Goal: Find specific page/section: Find specific page/section

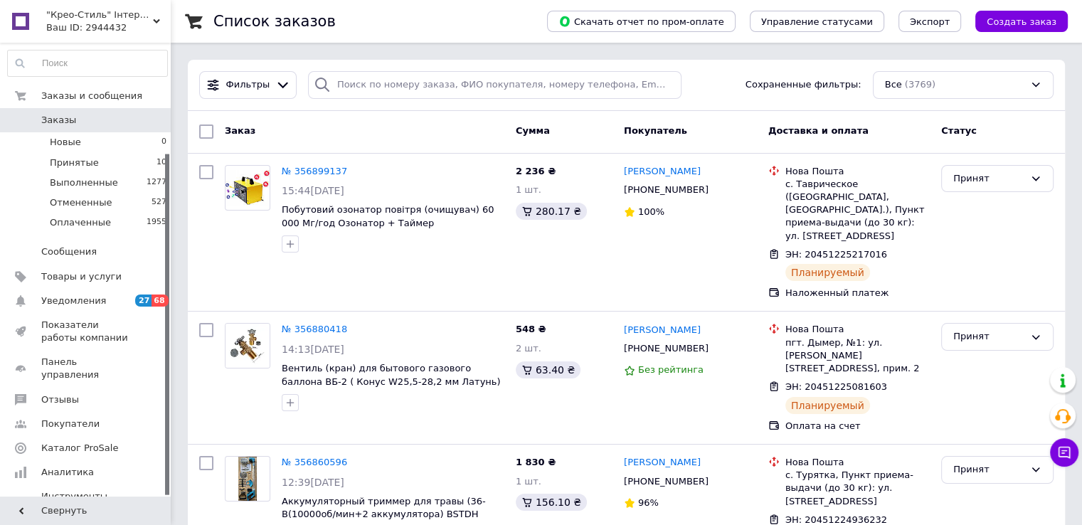
scroll to position [147, 0]
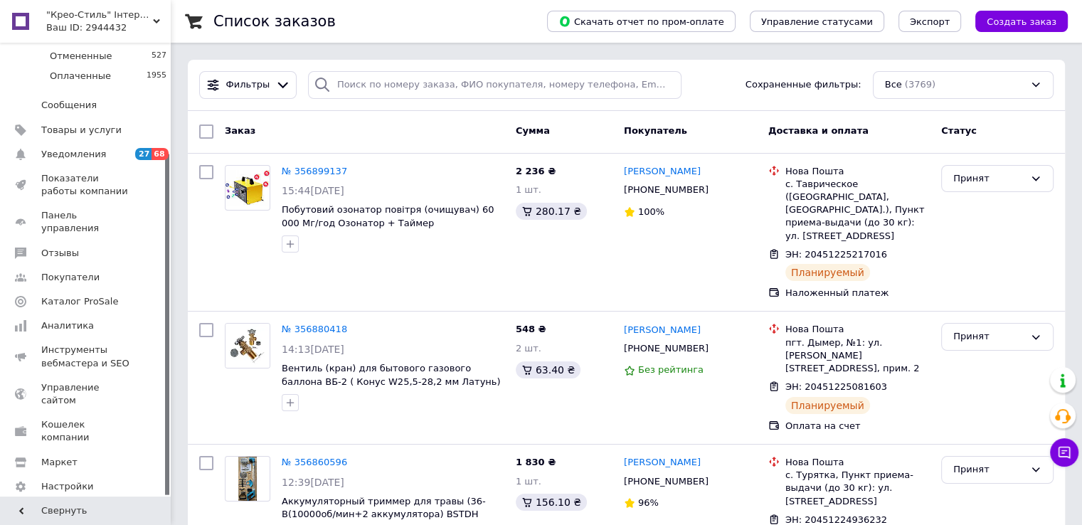
click at [158, 21] on use at bounding box center [156, 21] width 7 height 4
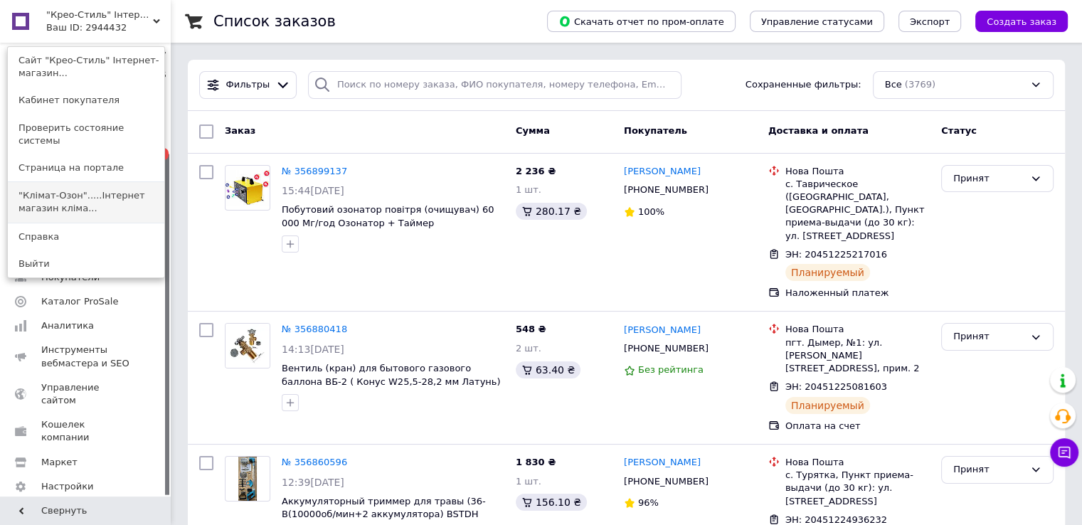
click at [122, 189] on link ""Клімат-Озон".....Інтернет магазин кліма..." at bounding box center [86, 202] width 157 height 40
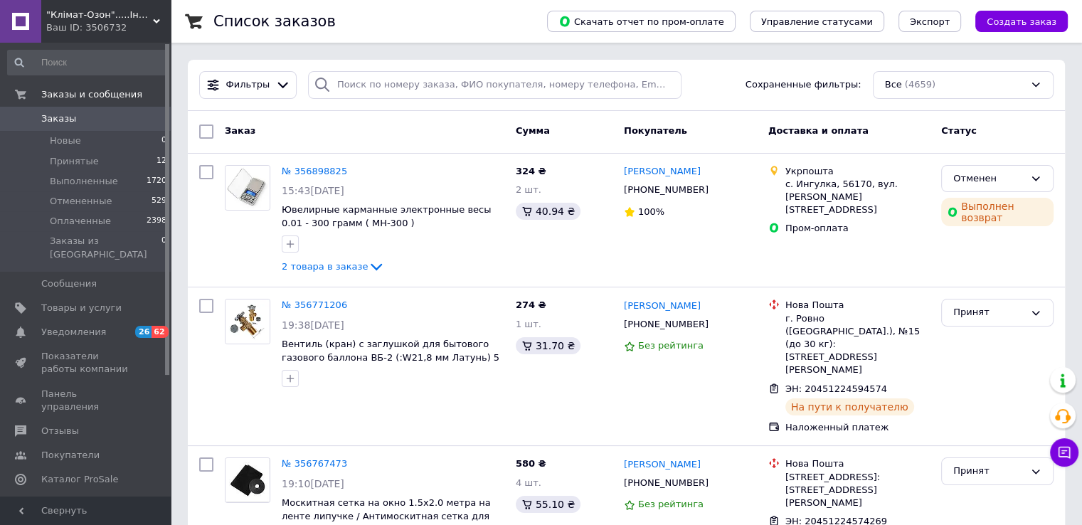
click at [157, 26] on div "Ваш ID: 3506732" at bounding box center [108, 27] width 125 height 13
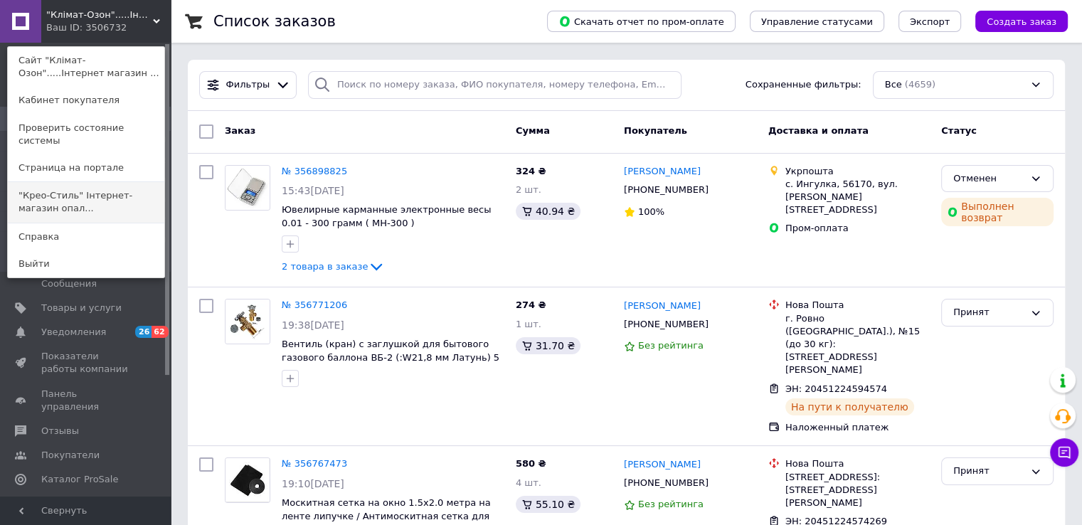
click at [144, 194] on link ""Крео-Стиль" Інтернет-магазин опал..." at bounding box center [86, 202] width 157 height 40
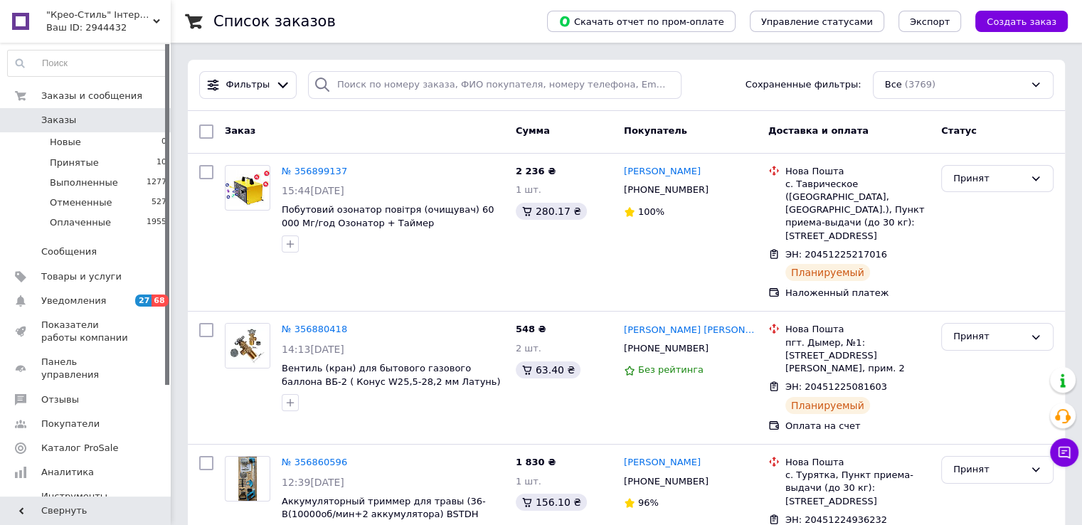
click at [159, 22] on icon at bounding box center [156, 21] width 7 height 7
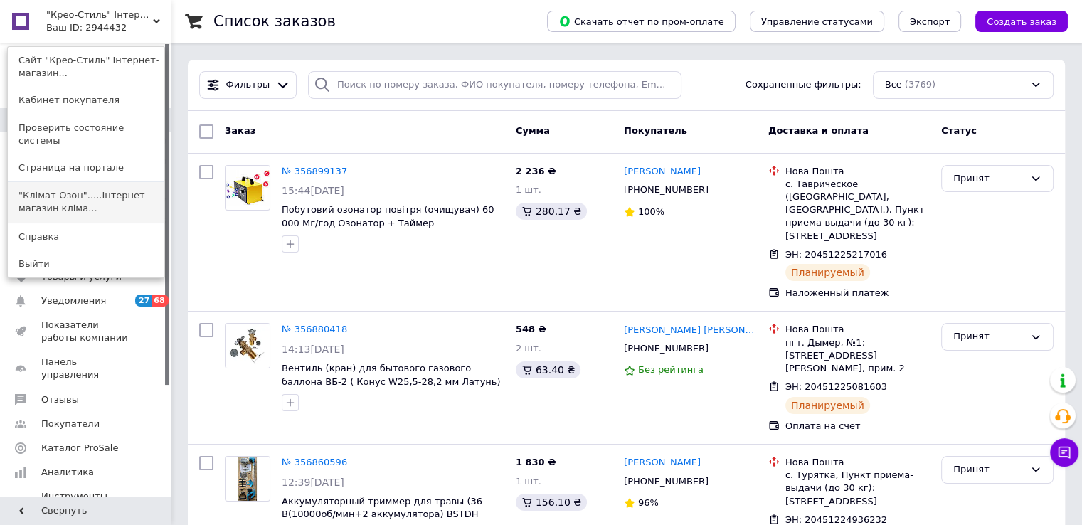
click at [138, 191] on link ""Клімат-Озон".....Інтернет магазин кліма..." at bounding box center [86, 202] width 157 height 40
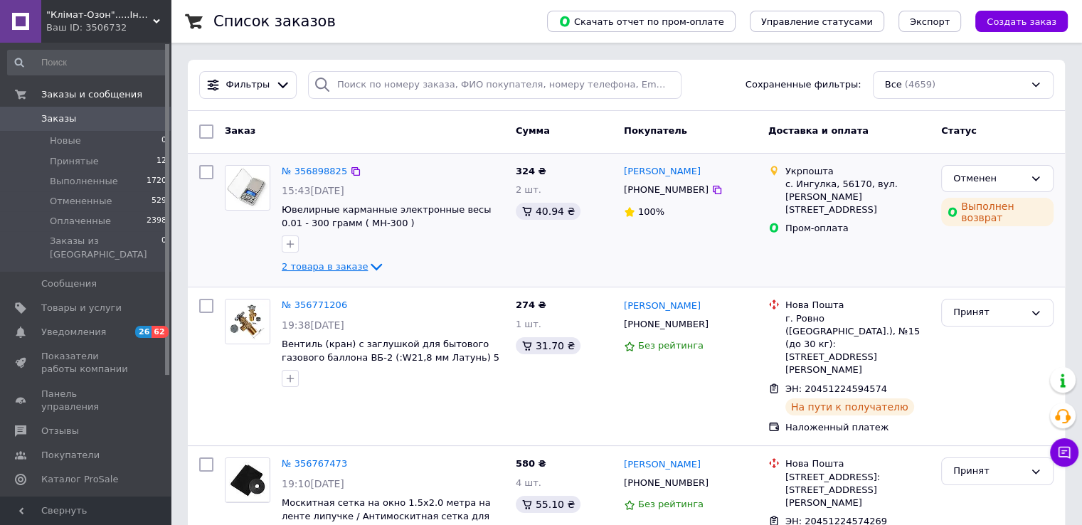
click at [371, 268] on icon at bounding box center [376, 267] width 11 height 7
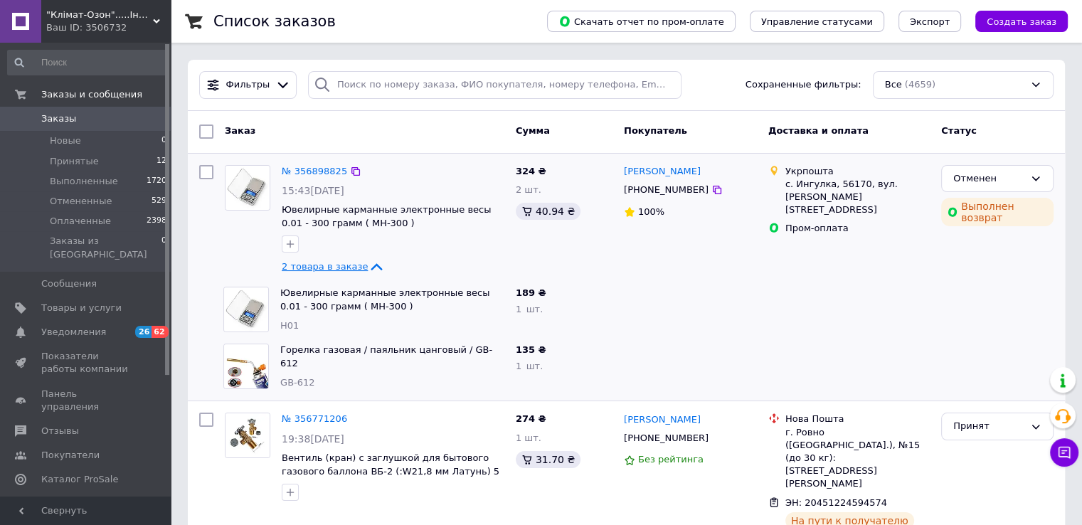
click at [371, 264] on icon at bounding box center [376, 267] width 11 height 7
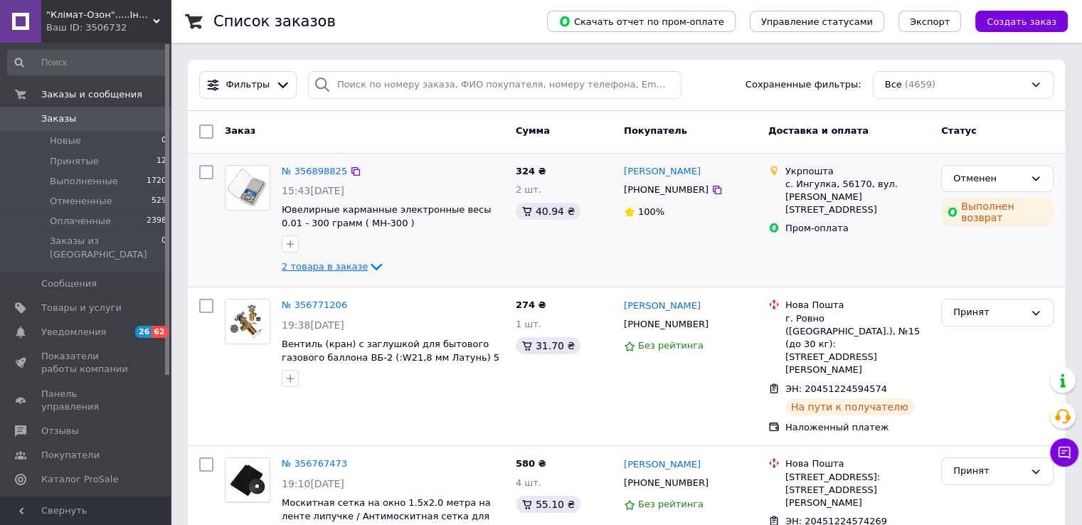
click at [154, 22] on icon at bounding box center [156, 21] width 7 height 7
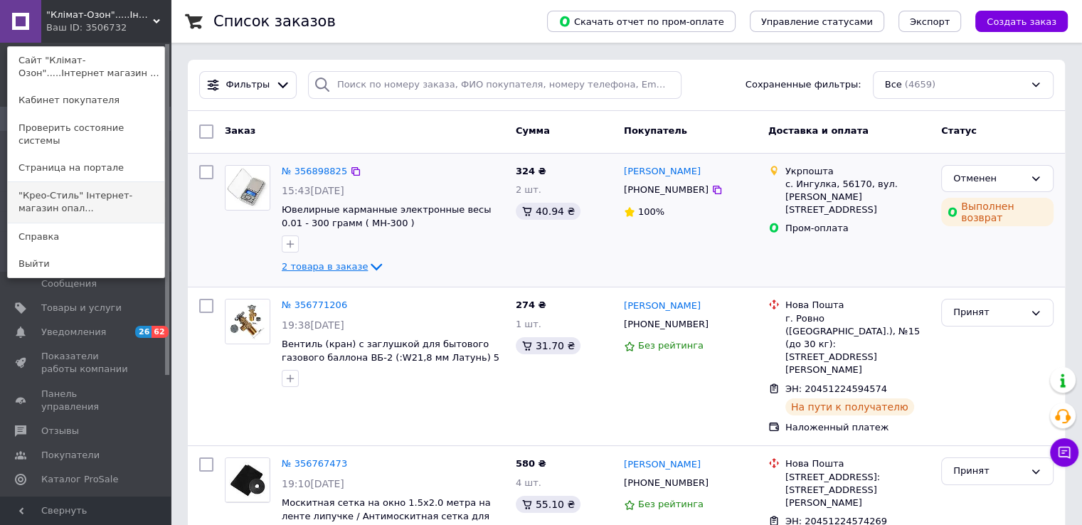
click at [144, 200] on link ""Крео-Стиль" Інтернет-магазин опал..." at bounding box center [86, 202] width 157 height 40
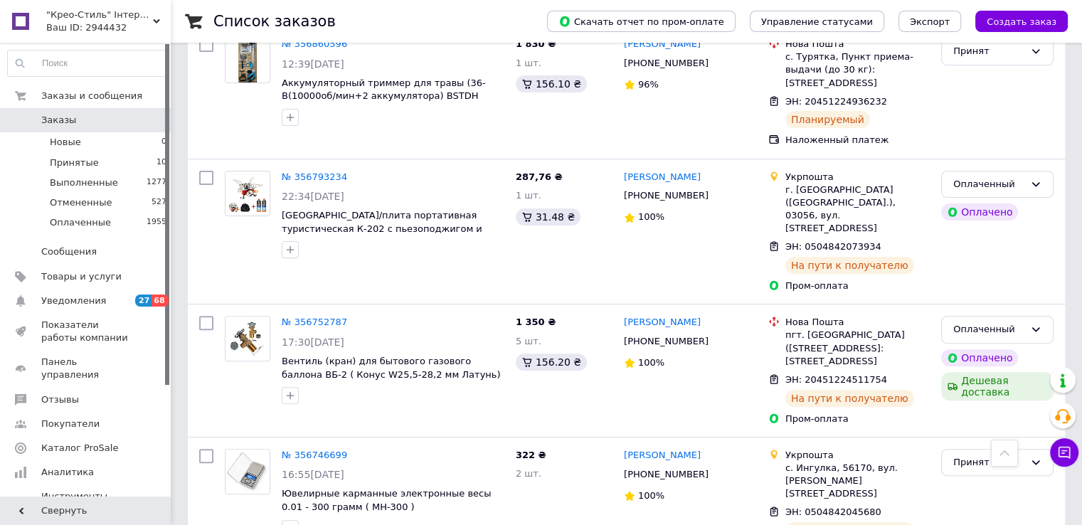
scroll to position [498, 0]
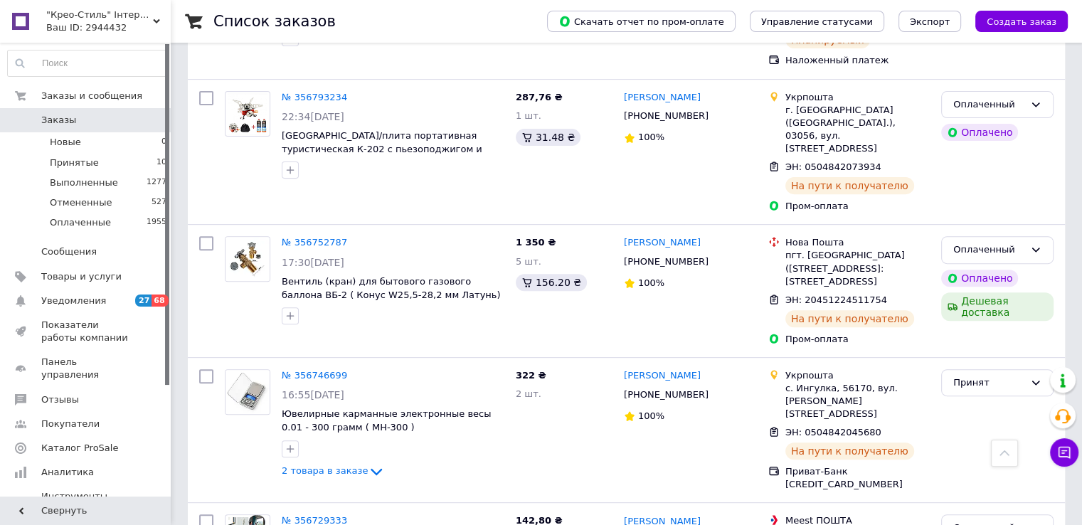
click at [152, 18] on span ""Крео-Стиль" Інтернет-магазин опалювального,економно-кліматичного обладнання та…" at bounding box center [99, 15] width 107 height 13
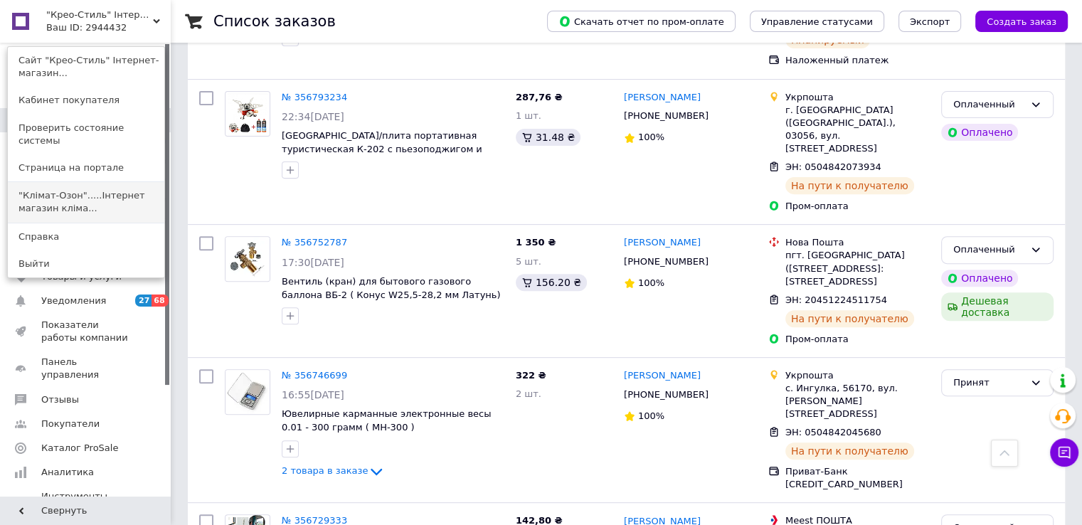
click at [144, 186] on link ""Клімат-Озон".....Інтернет магазин кліма..." at bounding box center [86, 202] width 157 height 40
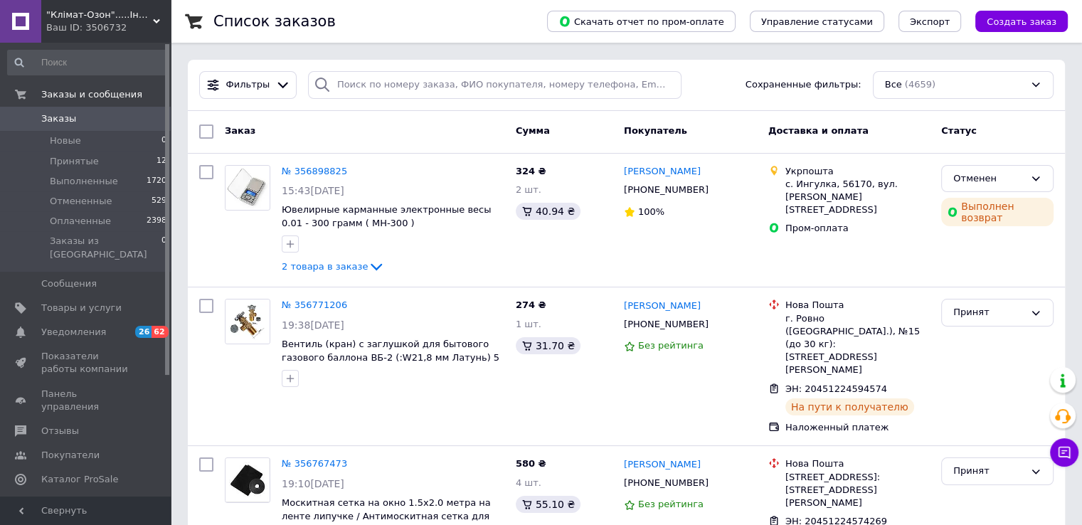
click at [153, 22] on icon at bounding box center [156, 21] width 7 height 7
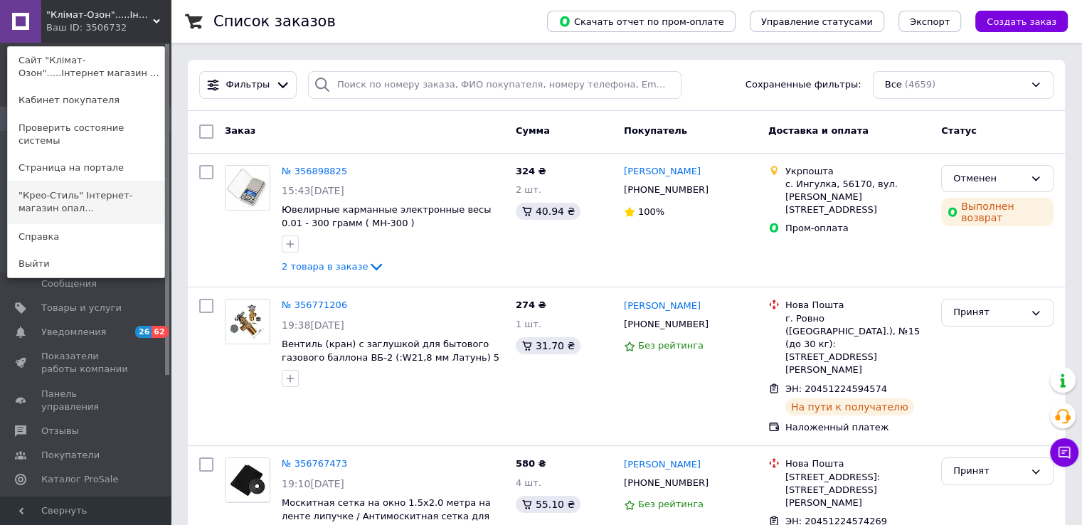
click at [148, 194] on link ""Крео-Стиль" Інтернет-магазин опал..." at bounding box center [86, 202] width 157 height 40
